Goal: Information Seeking & Learning: Learn about a topic

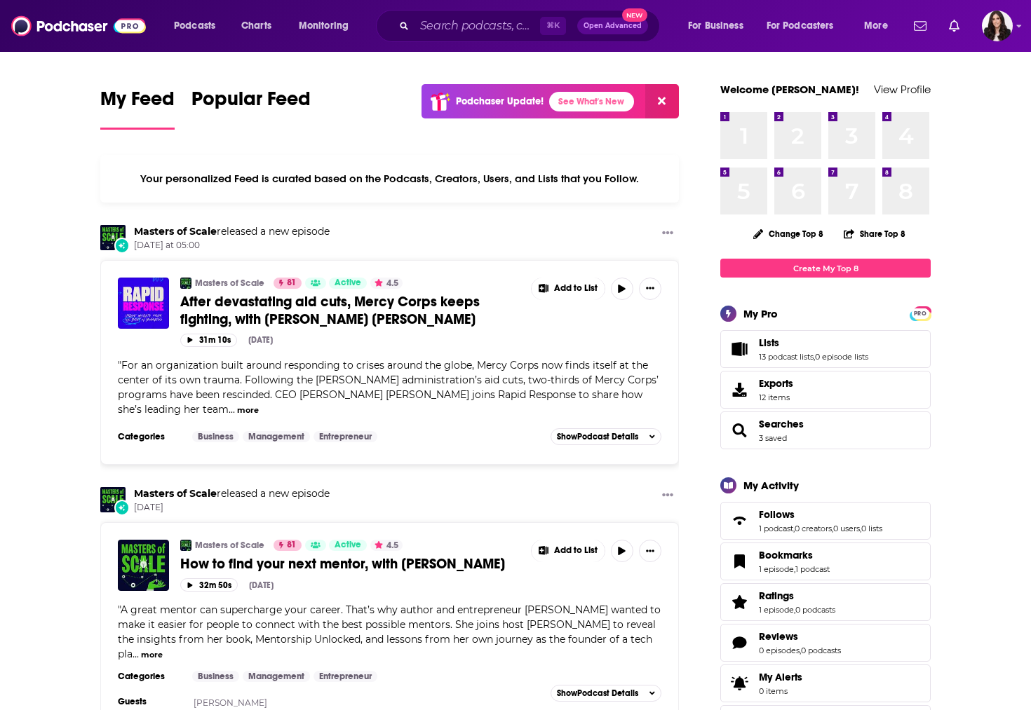
click at [487, 13] on div "⌘ K Open Advanced New" at bounding box center [518, 26] width 284 height 32
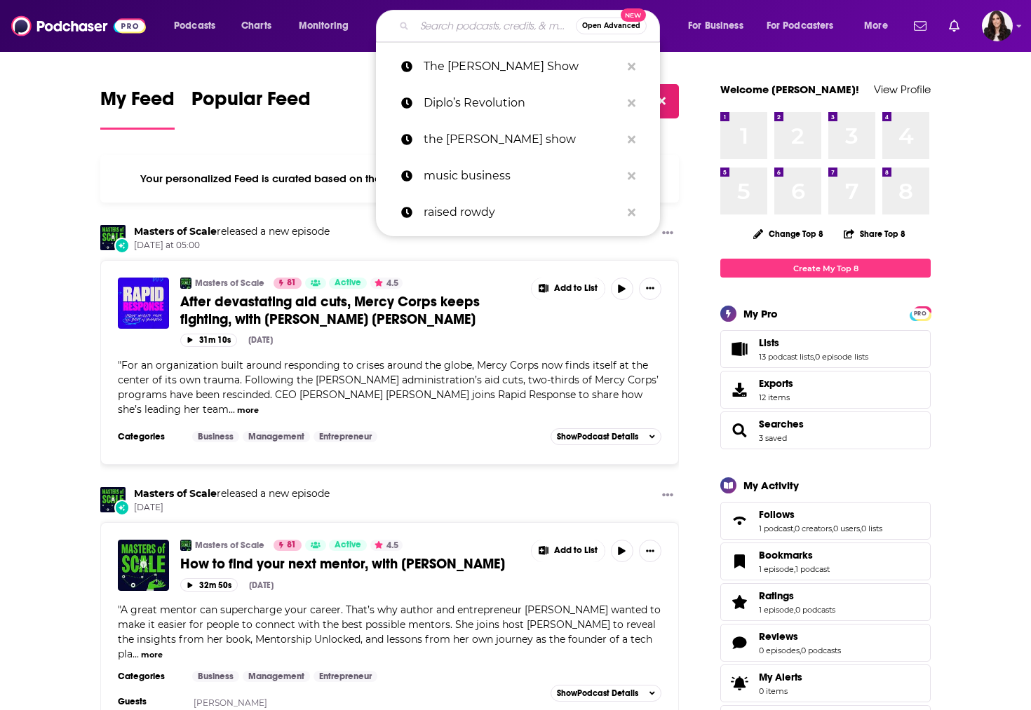
click at [485, 19] on input "Search podcasts, credits, & more..." at bounding box center [494, 26] width 161 height 22
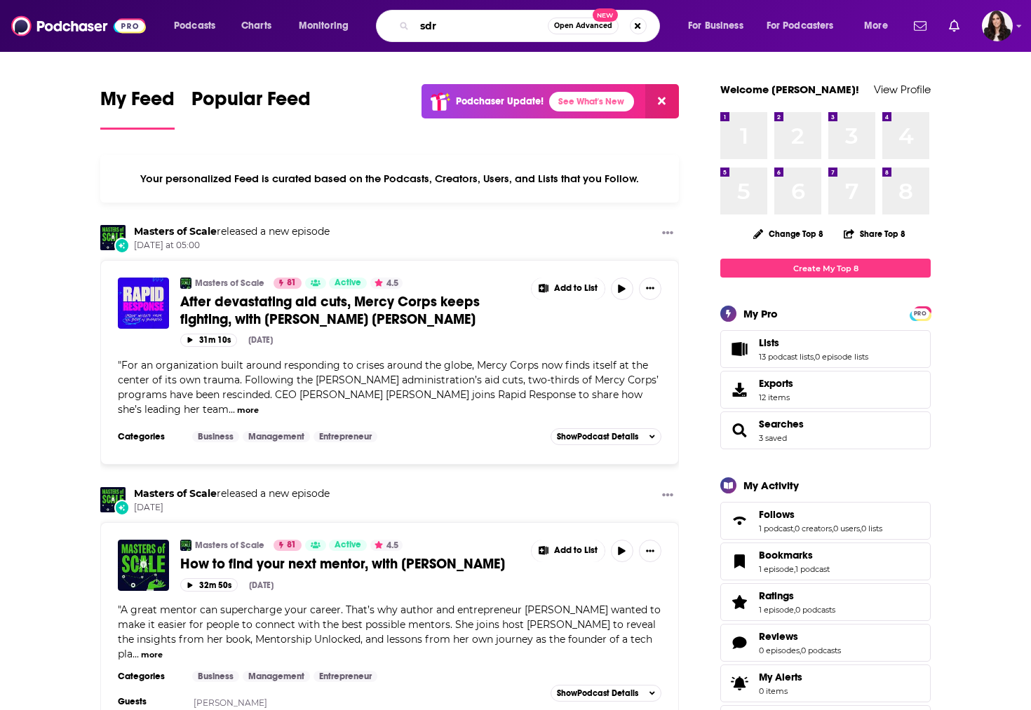
type input "sdr"
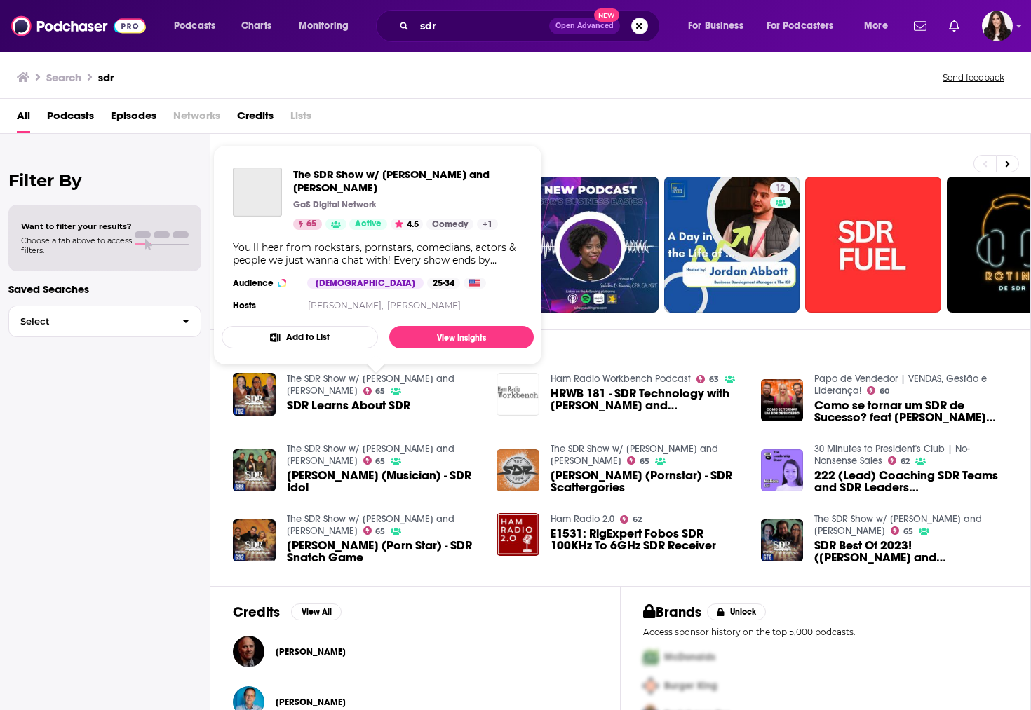
click at [412, 380] on link "The SDR Show w/ [PERSON_NAME] and [PERSON_NAME]" at bounding box center [371, 385] width 168 height 24
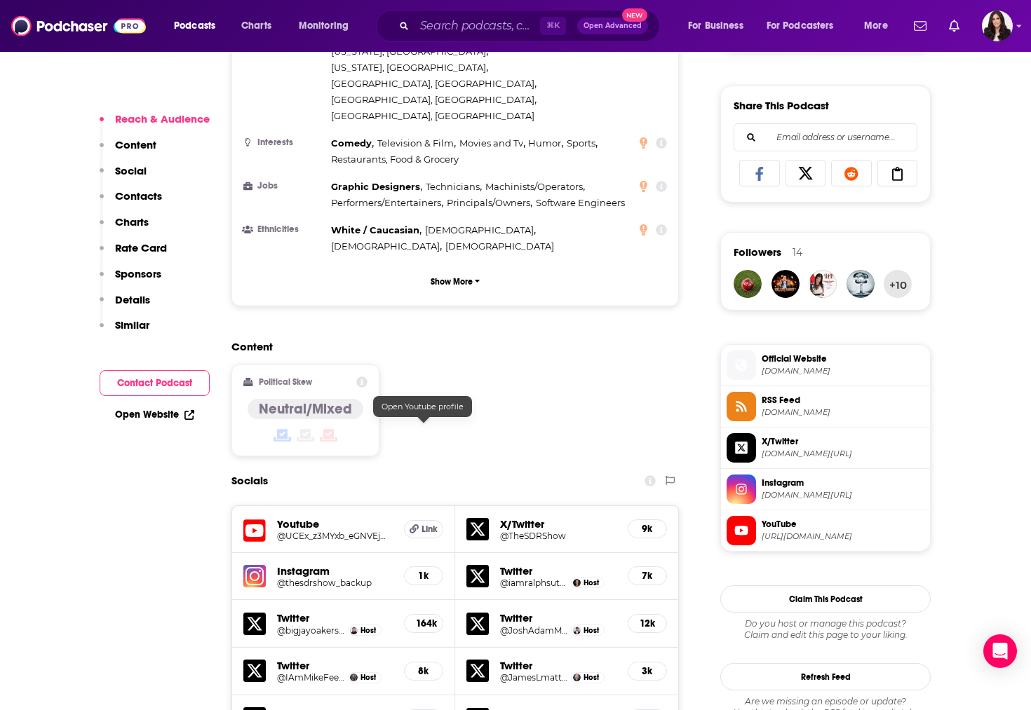
scroll to position [869, 0]
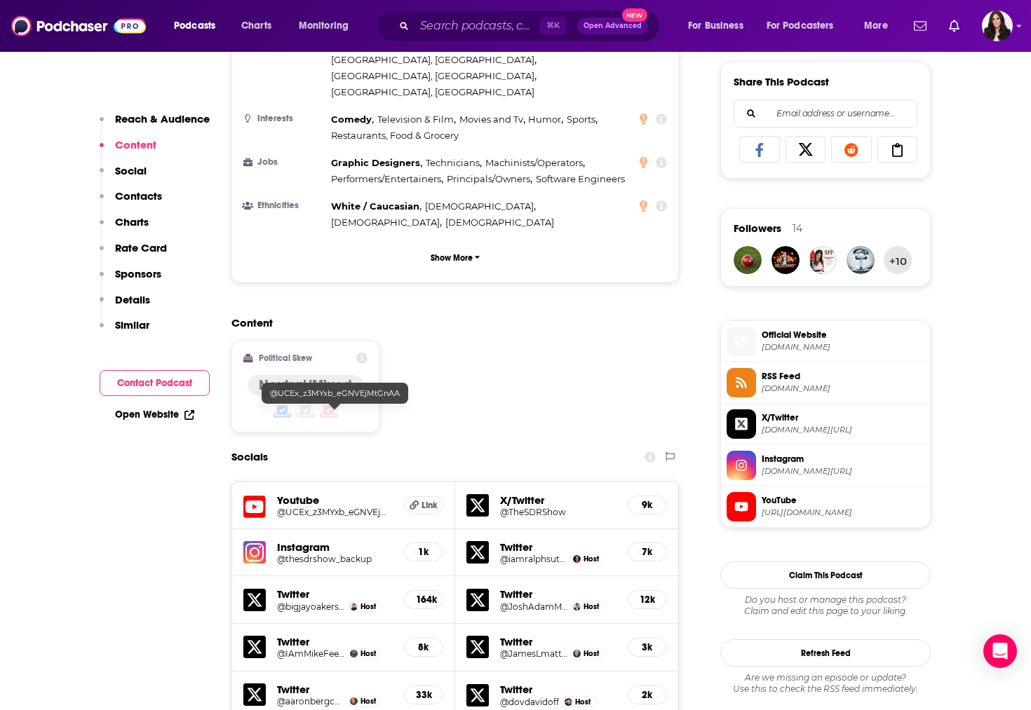
click at [277, 507] on h5 "@UCEx_z3MYxb_eGNVEjMtGnAA" at bounding box center [335, 512] width 116 height 11
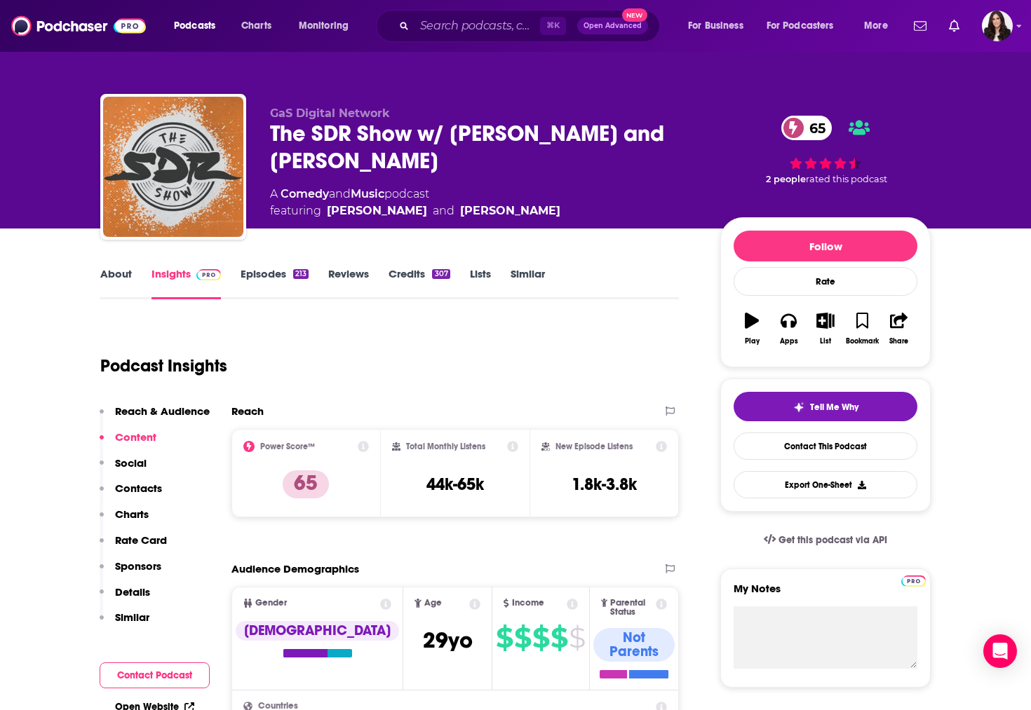
click at [283, 280] on link "Episodes 213" at bounding box center [274, 283] width 68 height 32
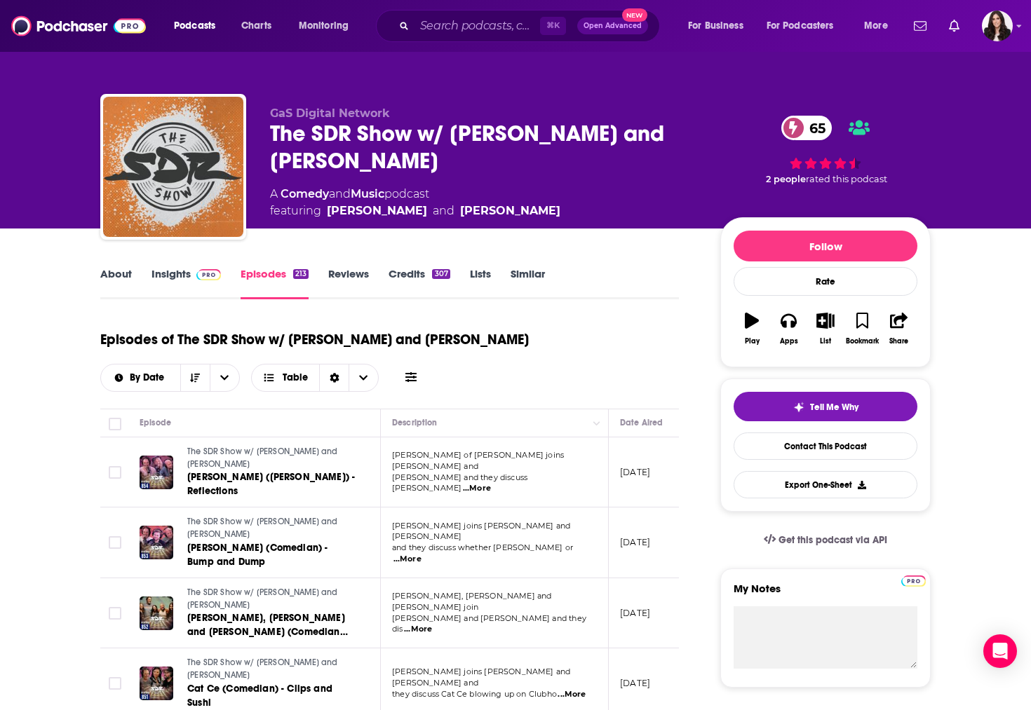
click at [158, 278] on link "Insights" at bounding box center [185, 283] width 69 height 32
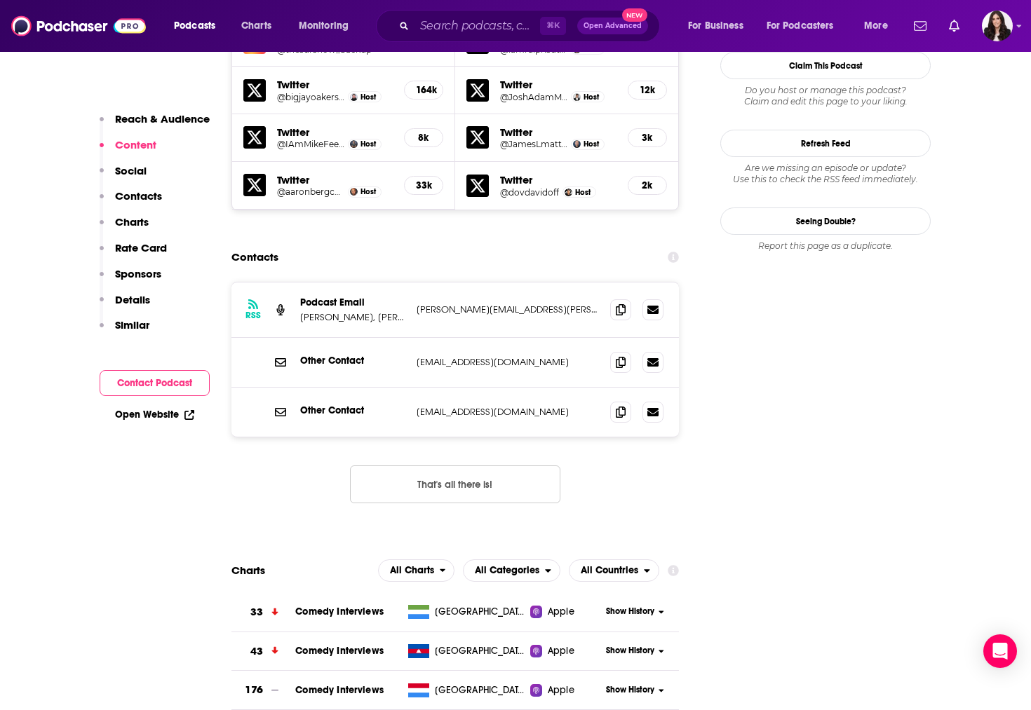
scroll to position [1877, 0]
